Goal: Task Accomplishment & Management: Use online tool/utility

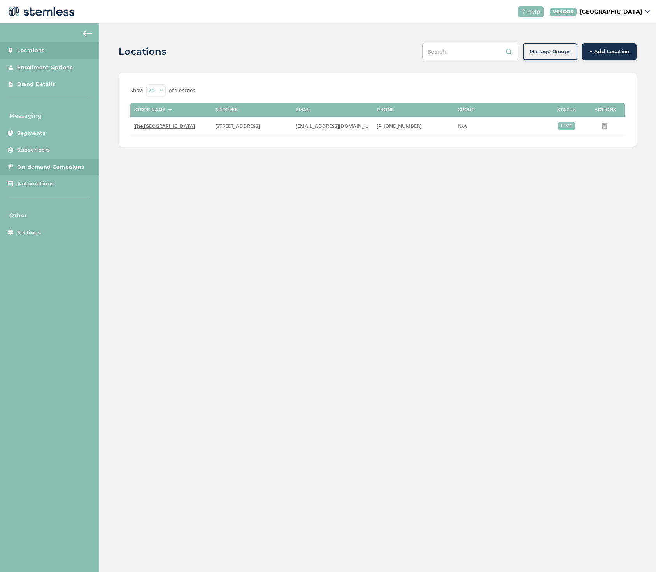
click at [73, 164] on span "On-demand Campaigns" at bounding box center [50, 167] width 67 height 8
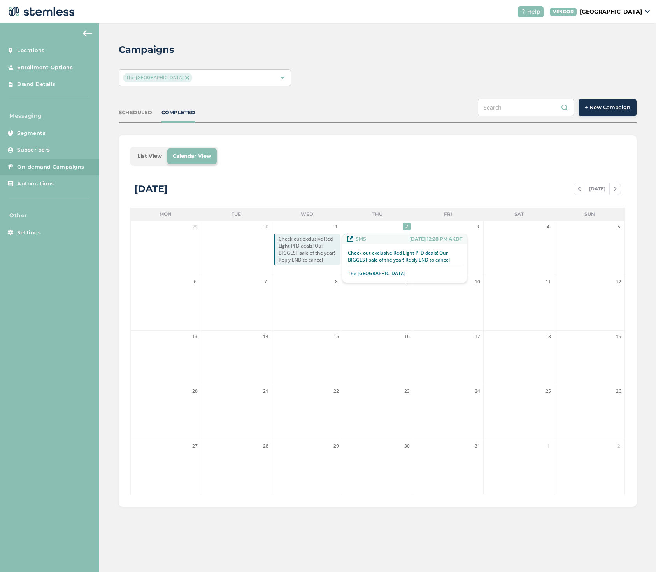
click at [367, 259] on p "Check out exclusive Red Light PFD deals! Our BIGGEST sale of the year! Reply EN…" at bounding box center [405, 257] width 114 height 14
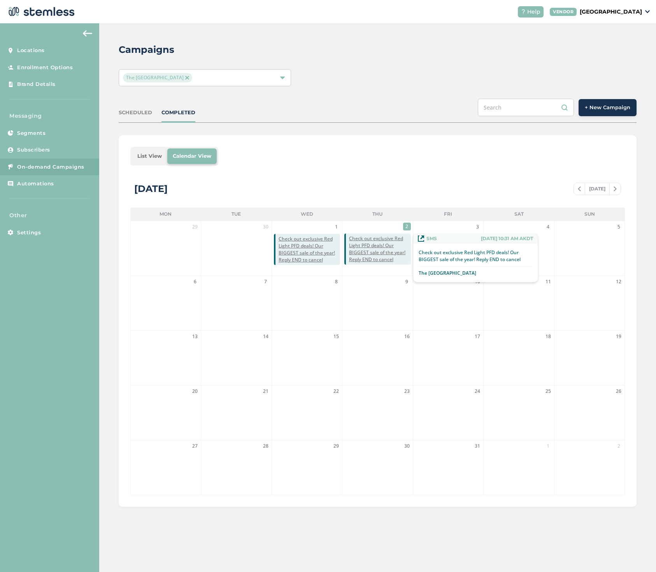
click at [376, 243] on span "Check out exclusive Red Light PFD deals! Our BIGGEST sale of the year! Reply EN…" at bounding box center [379, 249] width 61 height 28
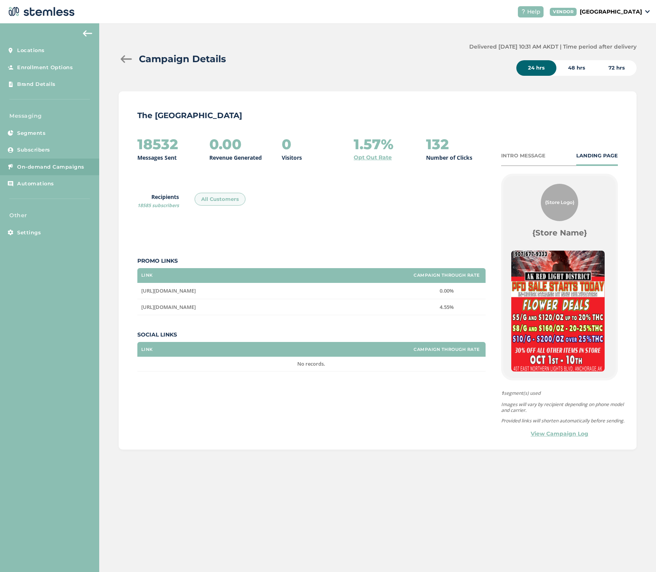
click at [89, 31] on img at bounding box center [87, 33] width 9 height 6
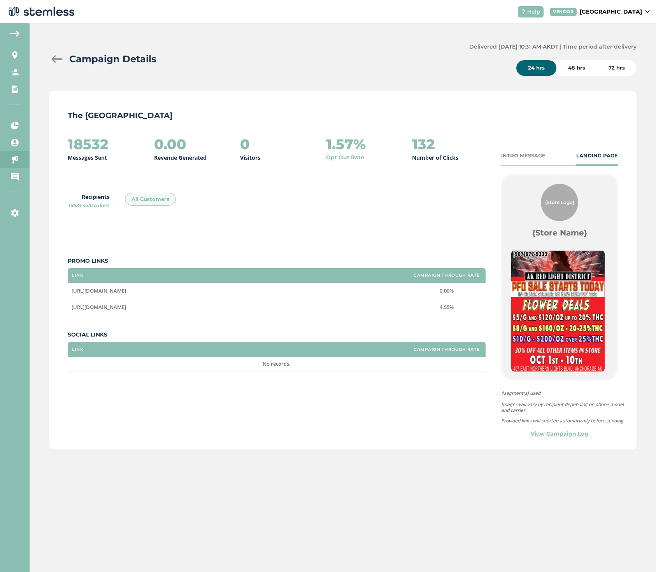
click at [57, 58] on div at bounding box center [57, 59] width 16 height 8
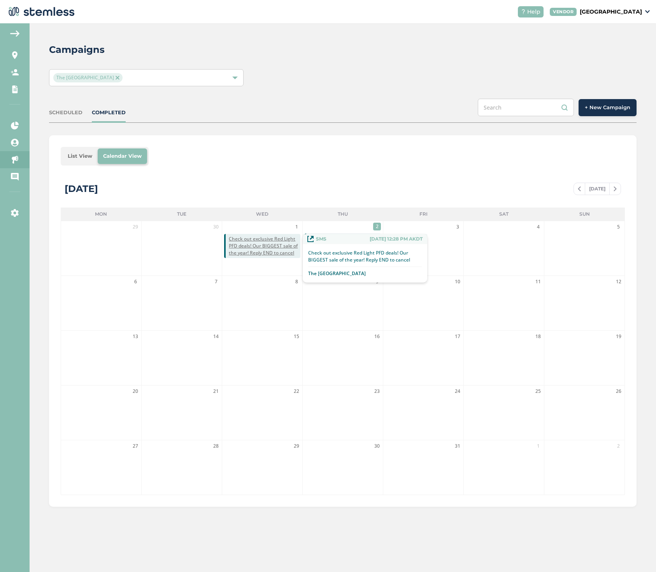
click at [258, 248] on span "Check out exclusive Red Light PFD deals! Our BIGGEST sale of the year! Reply EN…" at bounding box center [265, 246] width 72 height 21
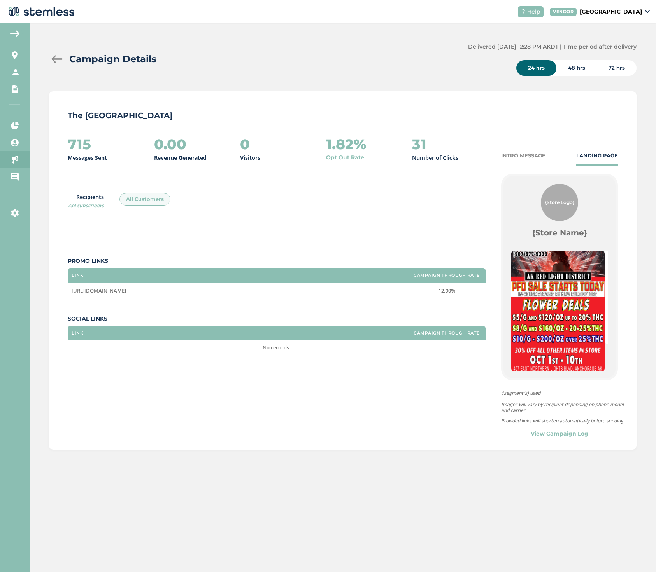
click at [55, 58] on div at bounding box center [57, 59] width 16 height 8
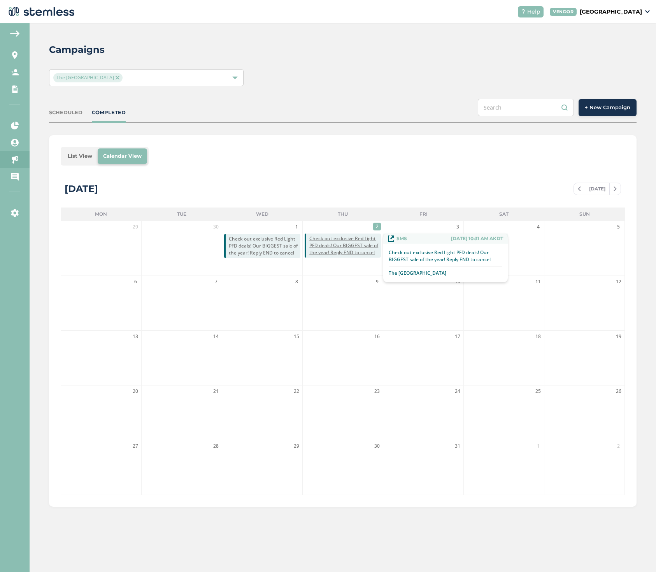
click at [347, 244] on span "Check out exclusive Red Light PFD deals! Our BIGGEST sale of the year! Reply EN…" at bounding box center [345, 245] width 72 height 21
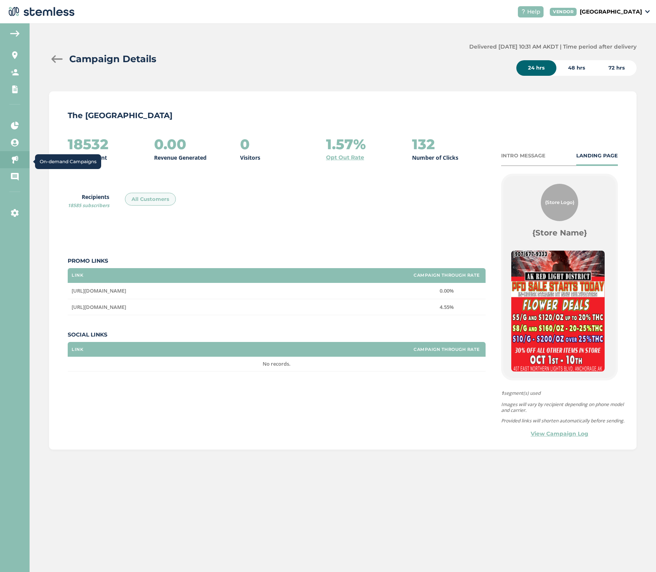
click at [14, 162] on icon at bounding box center [15, 160] width 8 height 8
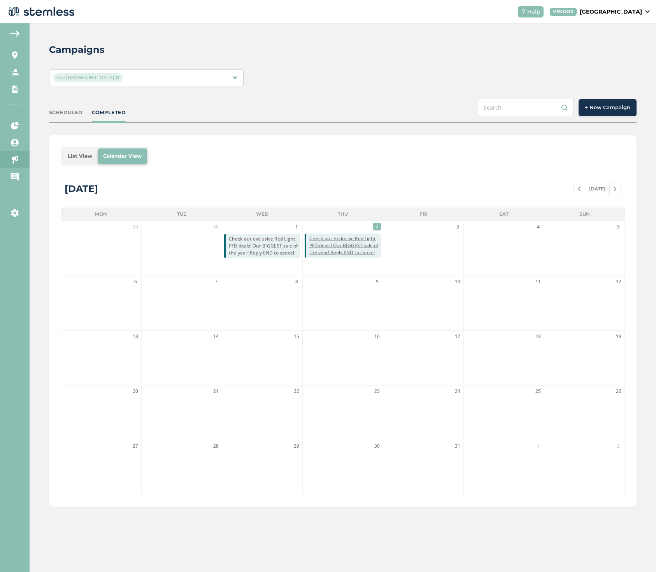
click at [588, 111] on button "+ New Campaign" at bounding box center [607, 107] width 58 height 17
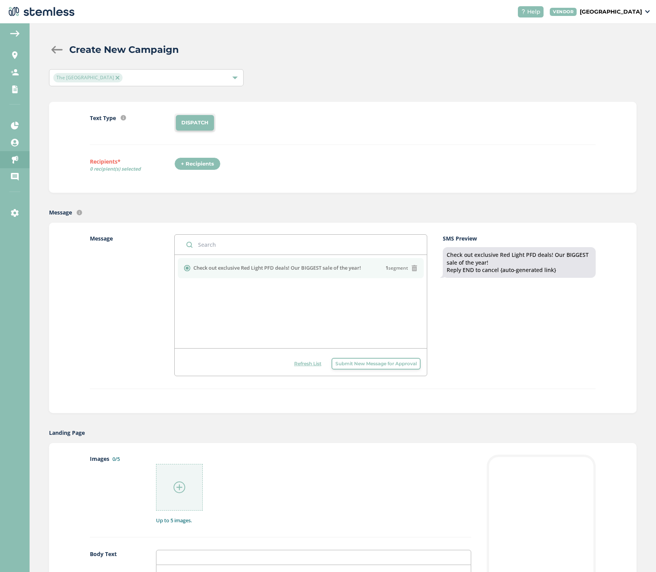
click at [201, 160] on div "+ Recipients" at bounding box center [197, 163] width 46 height 13
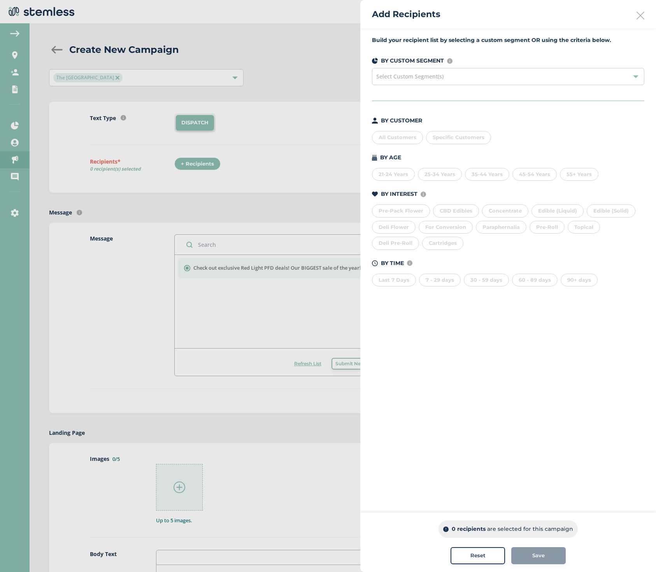
click at [634, 75] on div at bounding box center [635, 76] width 5 height 5
click at [407, 136] on div "All Customers" at bounding box center [397, 137] width 51 height 13
click at [465, 553] on div "Reset" at bounding box center [478, 556] width 42 height 8
click at [635, 72] on div "Select Custom Segment(s)" at bounding box center [508, 76] width 272 height 17
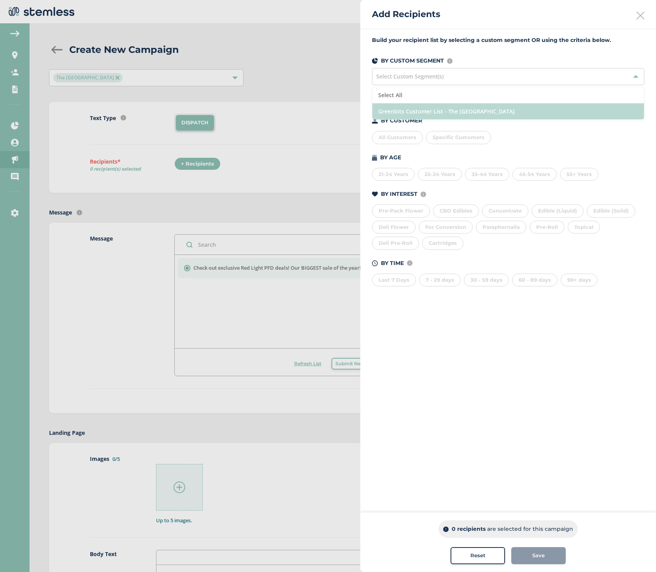
click at [548, 110] on li "Greenbits Customer List - The [GEOGRAPHIC_DATA]" at bounding box center [507, 111] width 271 height 16
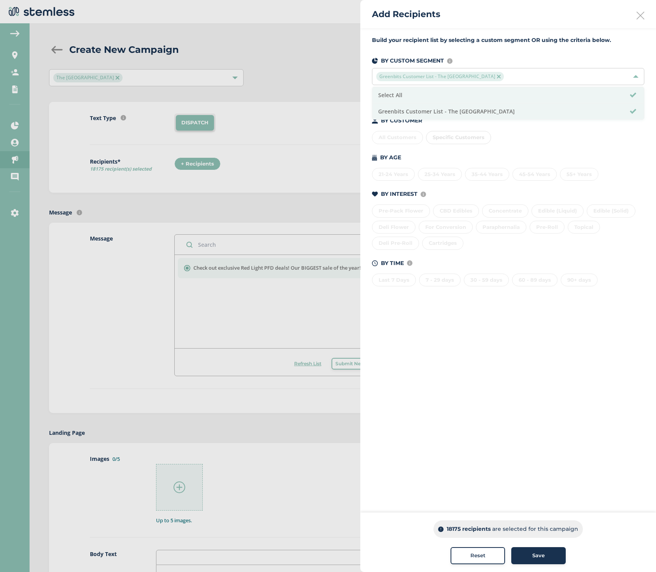
click at [511, 156] on div "BY AGE" at bounding box center [508, 158] width 272 height 8
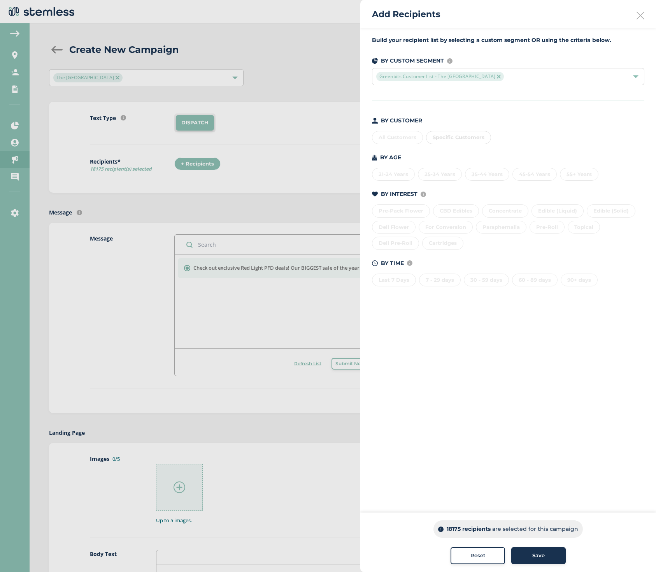
click at [400, 139] on div "All Customers Specific Customers" at bounding box center [508, 136] width 272 height 16
click at [474, 553] on span "Reset" at bounding box center [477, 556] width 15 height 8
click at [639, 15] on icon at bounding box center [640, 16] width 8 height 8
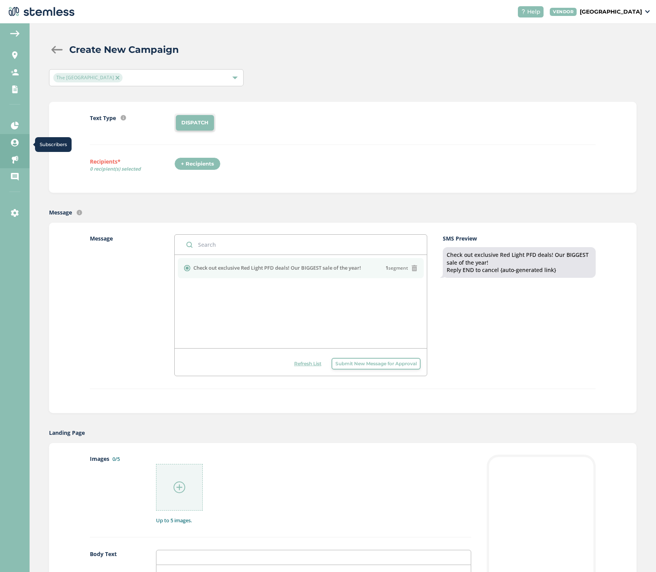
click at [14, 144] on icon at bounding box center [15, 143] width 8 height 8
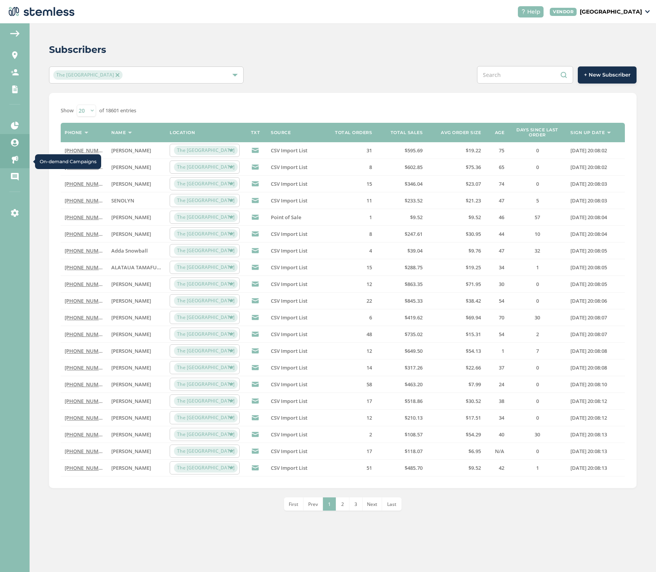
click at [14, 163] on icon at bounding box center [15, 160] width 8 height 8
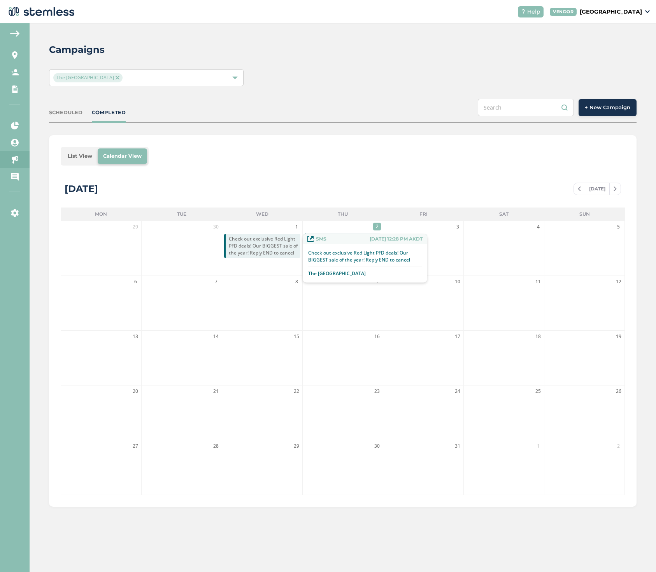
click at [329, 245] on div "Check out exclusive Red Light PFD deals! Our BIGGEST sale of the year! Reply EN…" at bounding box center [365, 263] width 124 height 38
click at [330, 257] on p "Check out exclusive Red Light PFD deals! Our BIGGEST sale of the year! Reply EN…" at bounding box center [365, 257] width 114 height 14
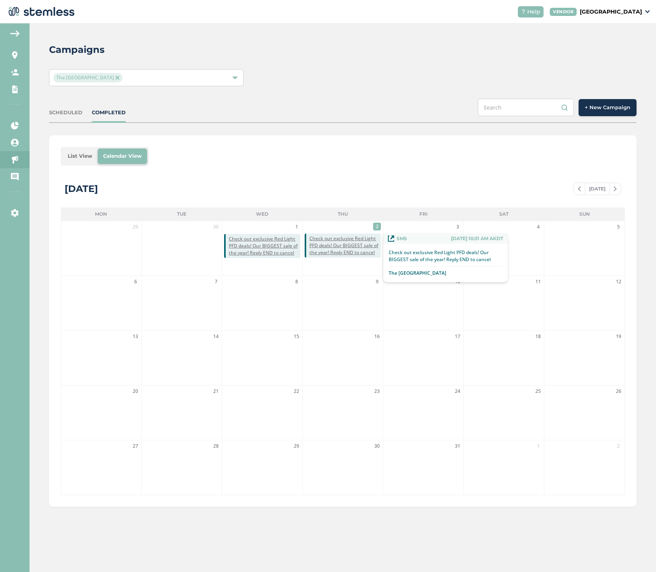
click at [335, 245] on span "Check out exclusive Red Light PFD deals! Our BIGGEST sale of the year! Reply EN…" at bounding box center [345, 245] width 72 height 21
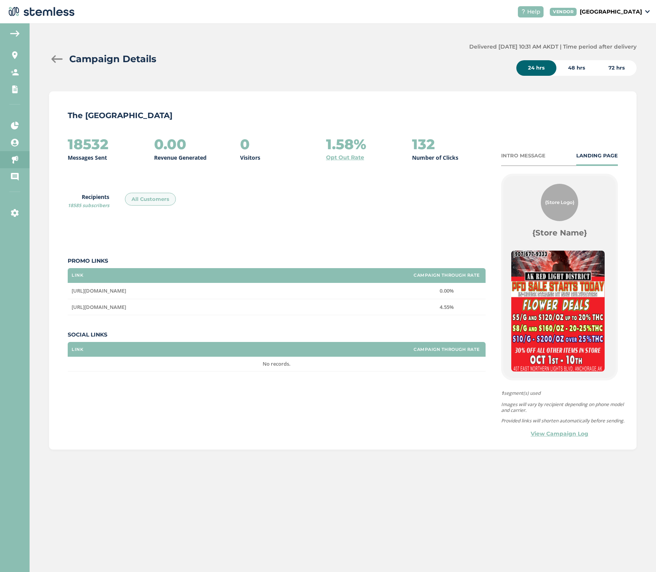
click at [57, 58] on div at bounding box center [57, 59] width 16 height 8
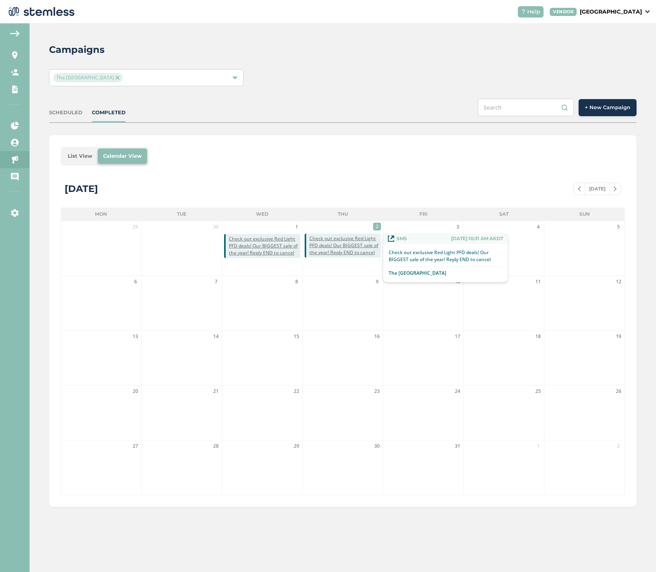
click at [339, 250] on span "Check out exclusive Red Light PFD deals! Our BIGGEST sale of the year! Reply EN…" at bounding box center [345, 245] width 72 height 21
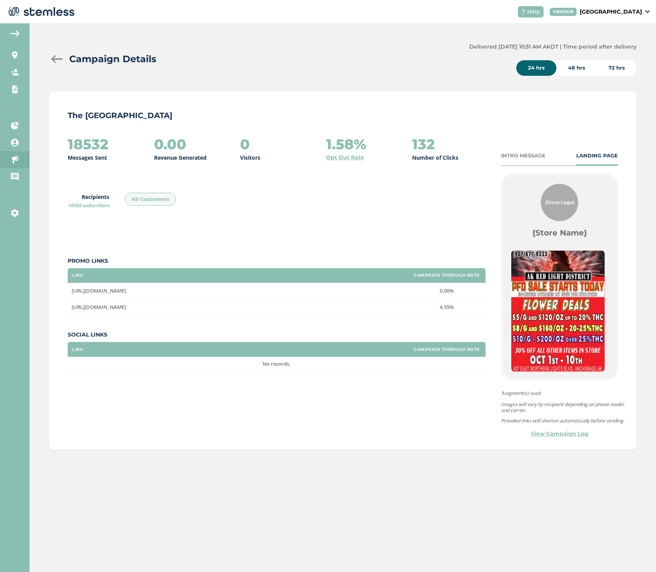
click at [56, 58] on div at bounding box center [57, 59] width 16 height 8
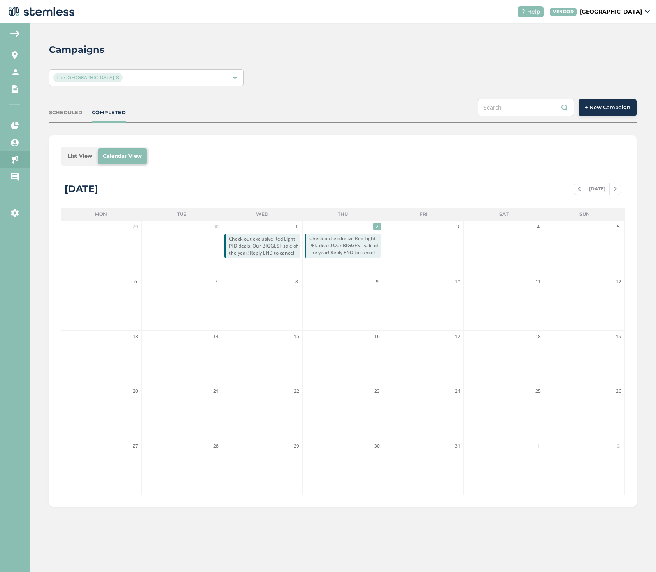
click at [612, 108] on span "+ New Campaign" at bounding box center [606, 108] width 45 height 8
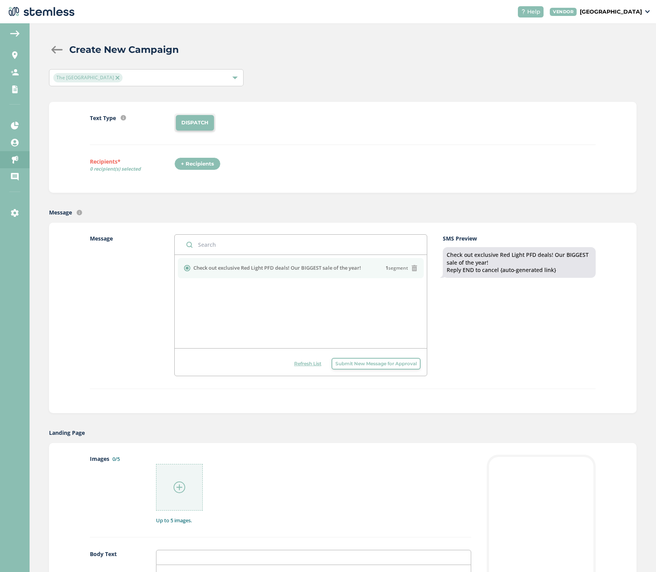
click at [205, 163] on div "+ Recipients" at bounding box center [197, 163] width 46 height 13
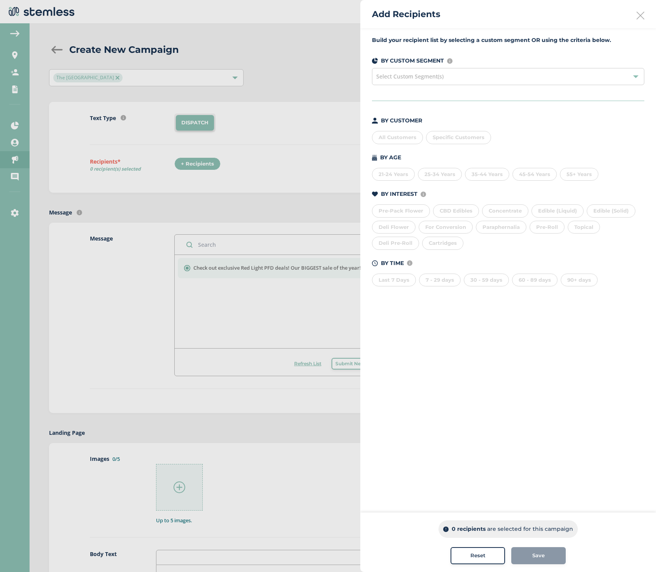
click at [636, 77] on div at bounding box center [635, 76] width 5 height 5
click at [390, 138] on div "All Customers" at bounding box center [397, 137] width 51 height 13
click at [471, 557] on span "Reset" at bounding box center [477, 556] width 15 height 8
click at [642, 15] on icon at bounding box center [640, 16] width 8 height 8
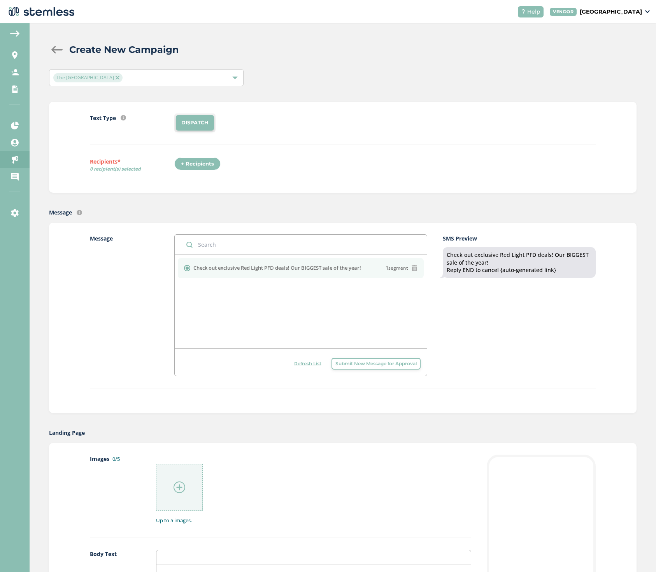
click at [56, 50] on div at bounding box center [57, 50] width 16 height 8
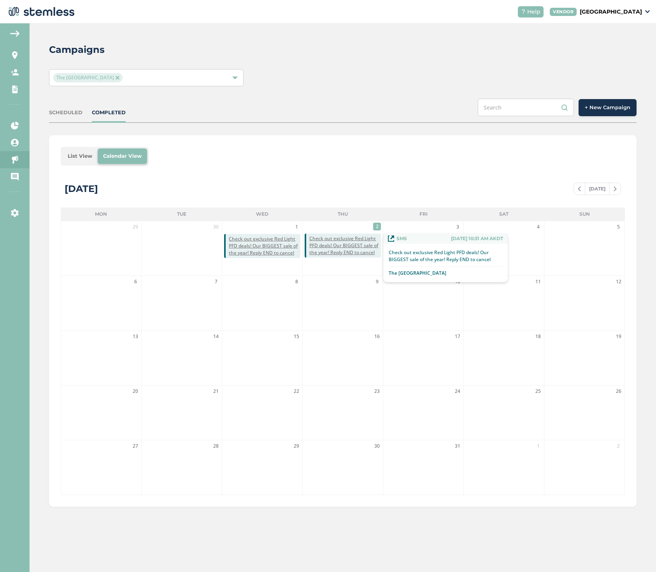
click at [325, 245] on span "Check out exclusive Red Light PFD deals! Our BIGGEST sale of the year! Reply EN…" at bounding box center [345, 245] width 72 height 21
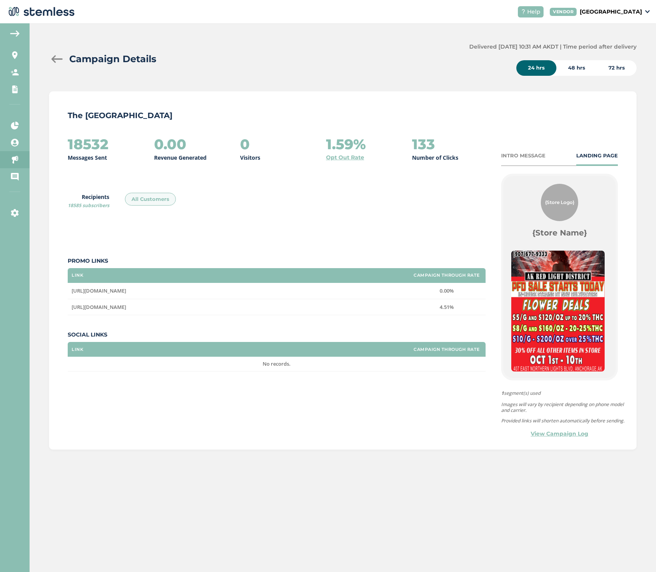
click at [56, 58] on div at bounding box center [57, 59] width 16 height 8
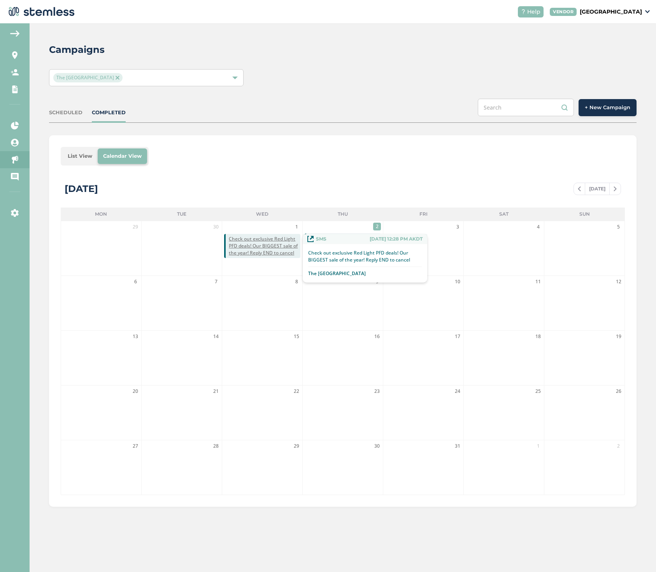
click at [252, 245] on span "Check out exclusive Red Light PFD deals! Our BIGGEST sale of the year! Reply EN…" at bounding box center [265, 246] width 72 height 21
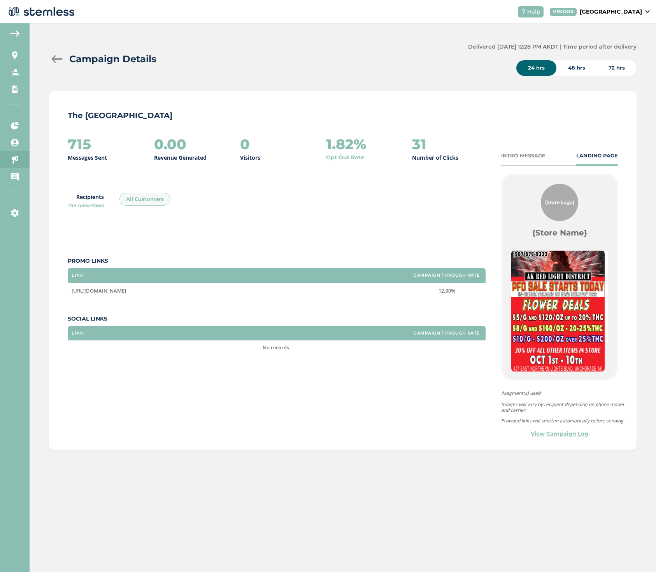
click at [152, 199] on div "All Customers" at bounding box center [144, 199] width 51 height 13
click at [509, 157] on div "INTRO MESSAGE" at bounding box center [523, 156] width 44 height 8
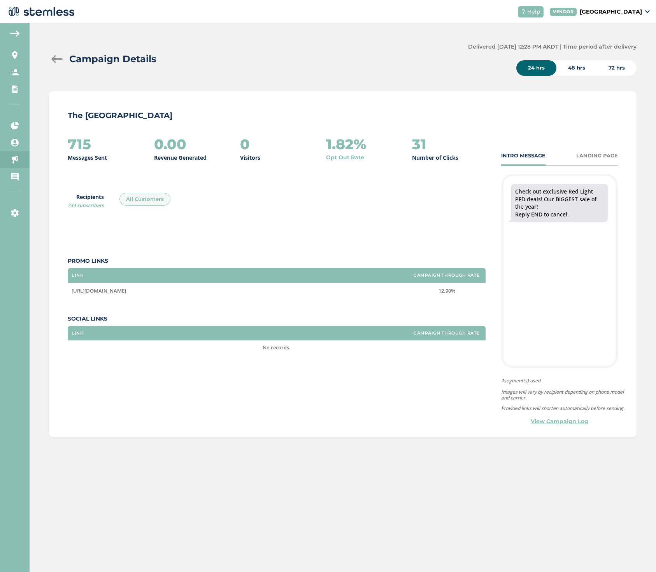
click at [57, 54] on div "Campaign Details" at bounding box center [255, 59] width 413 height 14
click at [56, 57] on div at bounding box center [57, 59] width 16 height 8
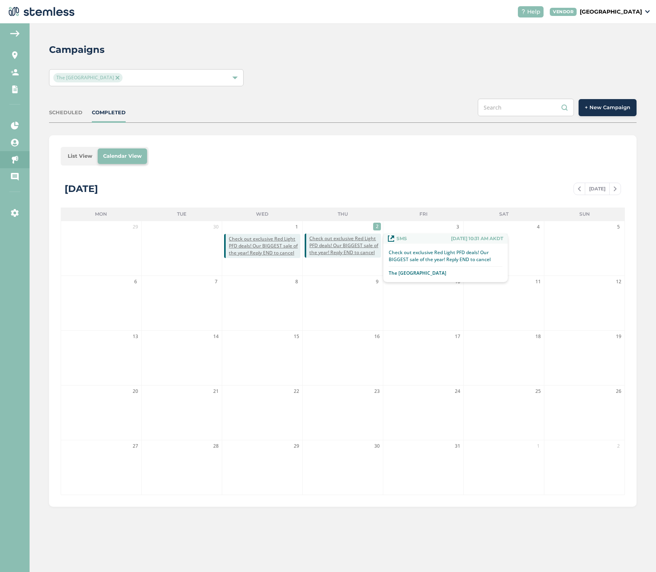
click at [324, 246] on span "Check out exclusive Red Light PFD deals! Our BIGGEST sale of the year! Reply EN…" at bounding box center [345, 245] width 72 height 21
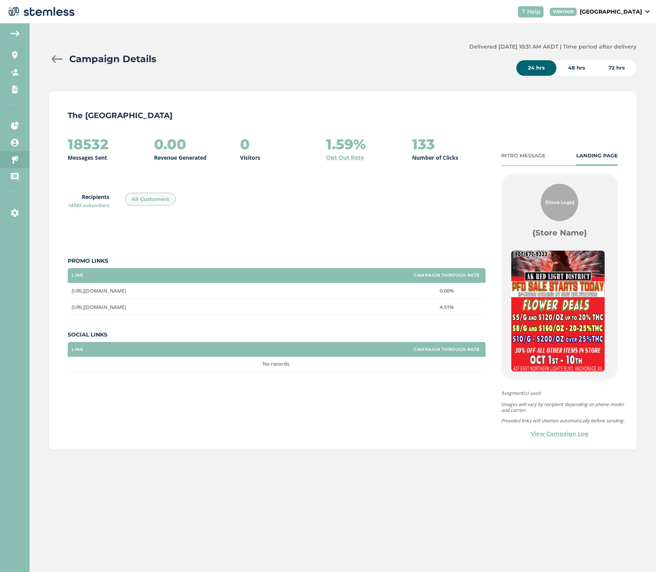
click at [56, 57] on div at bounding box center [57, 59] width 16 height 8
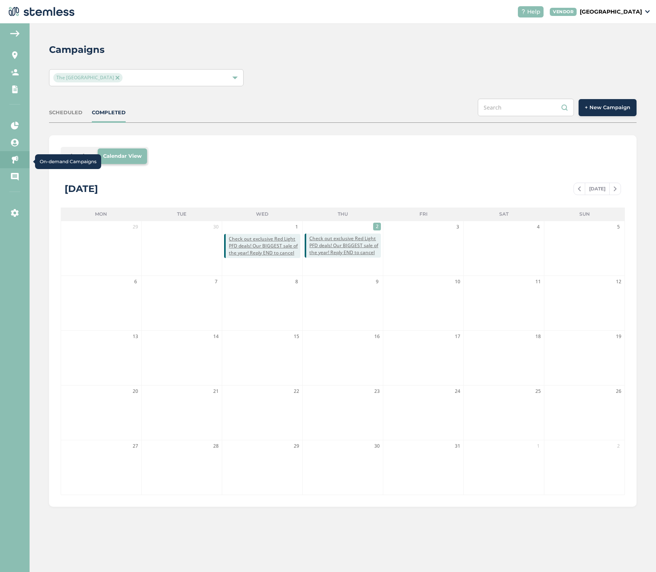
click at [15, 159] on icon at bounding box center [15, 160] width 8 height 8
click at [13, 157] on icon at bounding box center [15, 160] width 8 height 8
click at [604, 103] on button "+ New Campaign" at bounding box center [607, 107] width 58 height 17
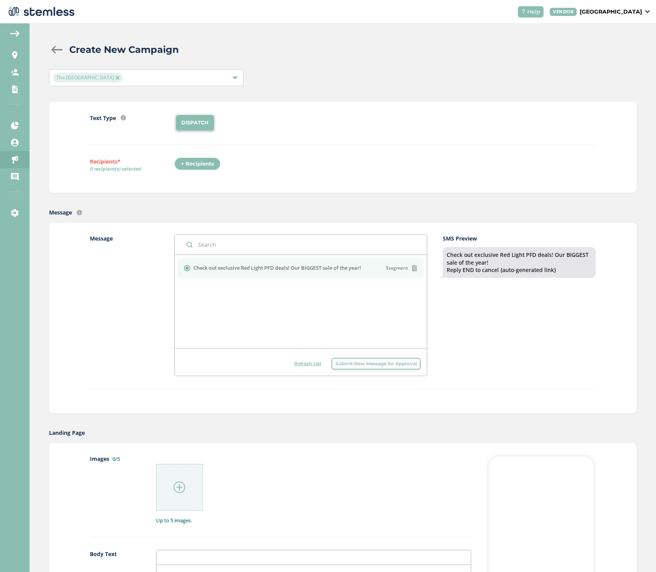
click at [205, 163] on div "+ Recipients" at bounding box center [197, 163] width 46 height 13
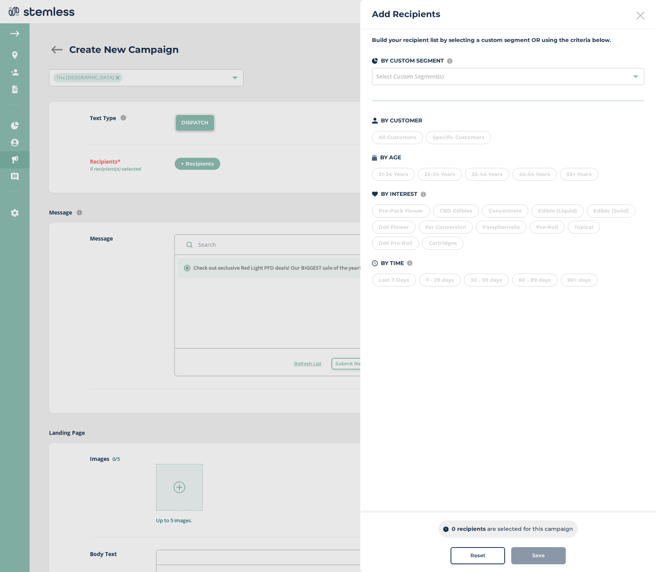
click at [400, 138] on div "All Customers" at bounding box center [397, 137] width 51 height 13
click at [628, 75] on span "Select Custom Segment(s)" at bounding box center [508, 76] width 272 height 17
click at [633, 76] on span "Select Custom Segment(s)" at bounding box center [508, 76] width 272 height 17
click at [399, 136] on div "All Customers" at bounding box center [397, 137] width 51 height 13
click at [469, 551] on button "Reset" at bounding box center [477, 556] width 54 height 17
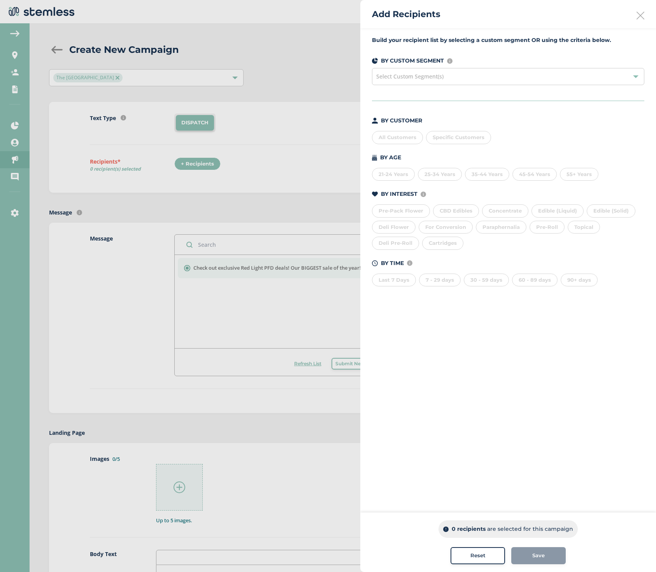
click at [635, 75] on div at bounding box center [635, 76] width 5 height 5
click at [468, 556] on div "Reset" at bounding box center [478, 556] width 42 height 8
click at [640, 17] on icon at bounding box center [640, 16] width 8 height 8
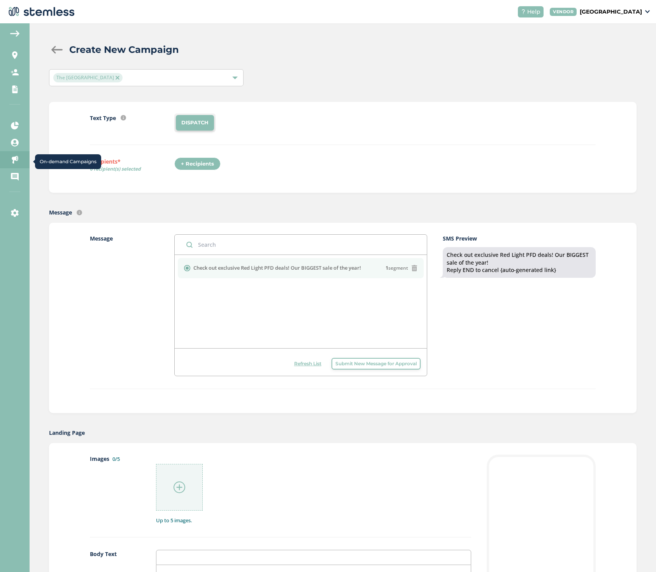
click at [14, 162] on icon at bounding box center [15, 160] width 8 height 8
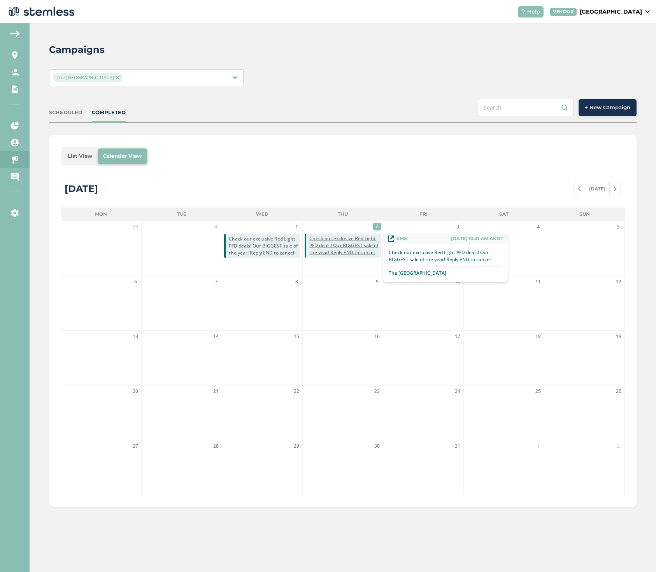
click at [353, 241] on span "Check out exclusive Red Light PFD deals! Our BIGGEST sale of the year! Reply EN…" at bounding box center [345, 245] width 72 height 21
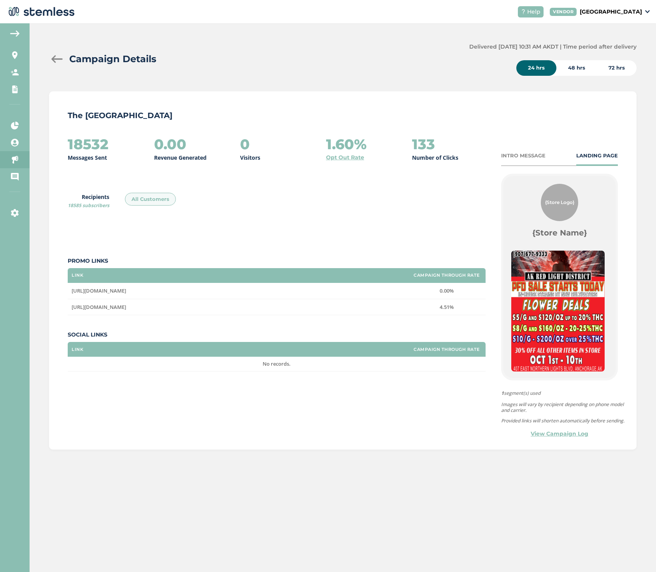
drag, startPoint x: 71, startPoint y: 290, endPoint x: 179, endPoint y: 290, distance: 108.1
click at [179, 290] on td "[URL][DOMAIN_NAME]" at bounding box center [238, 291] width 340 height 16
copy span "[URL][DOMAIN_NAME]"
